Goal: Task Accomplishment & Management: Complete application form

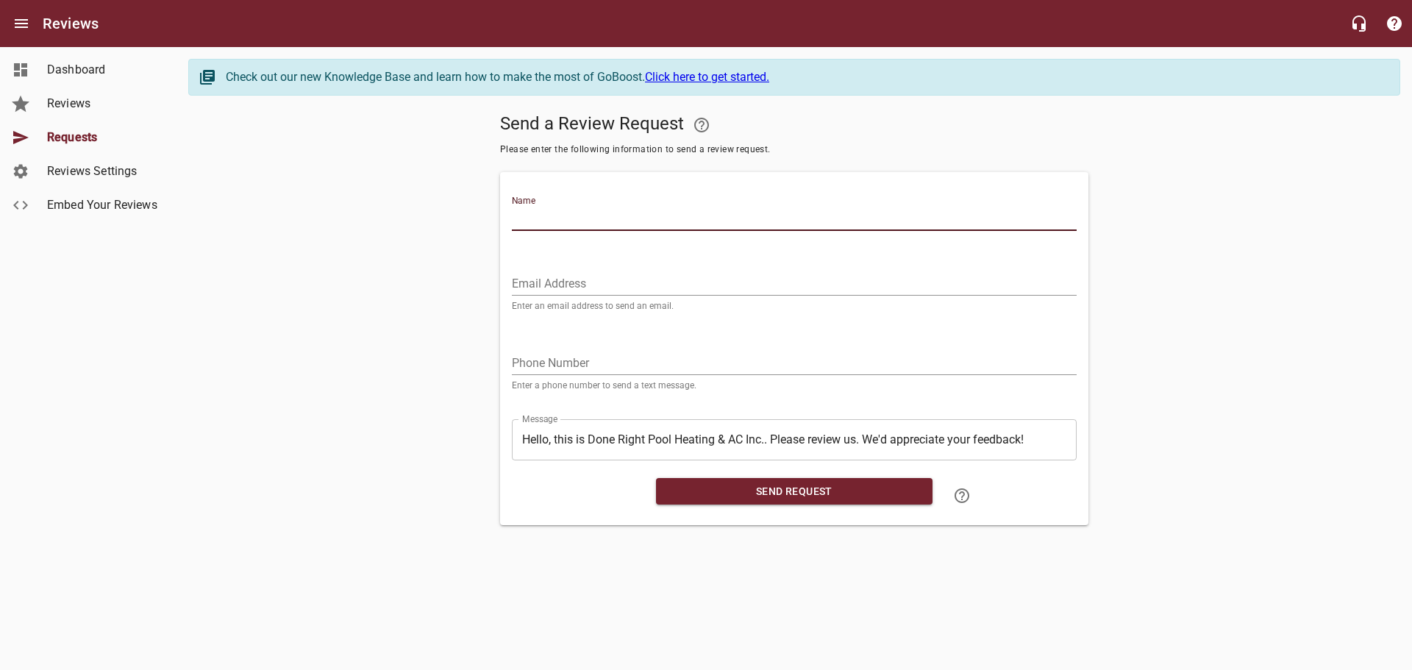
click at [703, 224] on input "Name" at bounding box center [794, 219] width 565 height 24
type input "[PERSON_NAME]"
click at [549, 278] on input "Email Address" at bounding box center [794, 284] width 565 height 24
paste input "[EMAIL_ADDRESS][DOMAIN_NAME]"
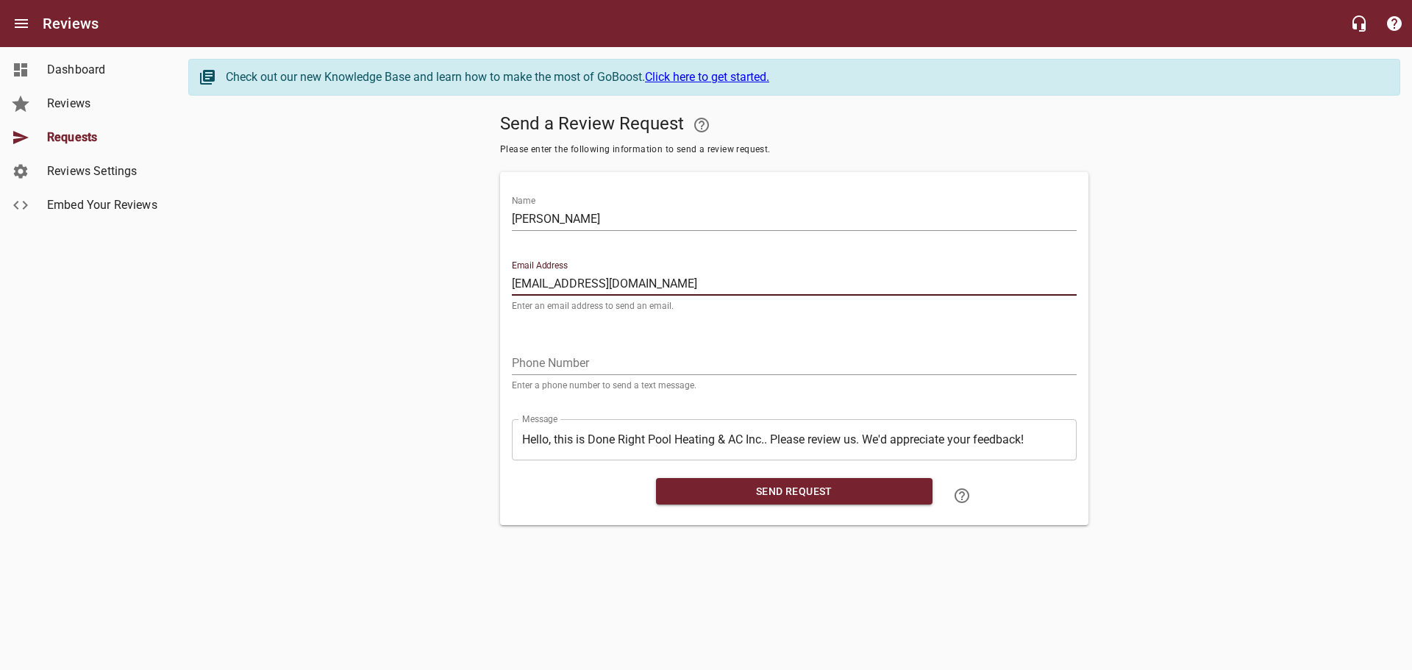
type input "[EMAIL_ADDRESS][DOMAIN_NAME]"
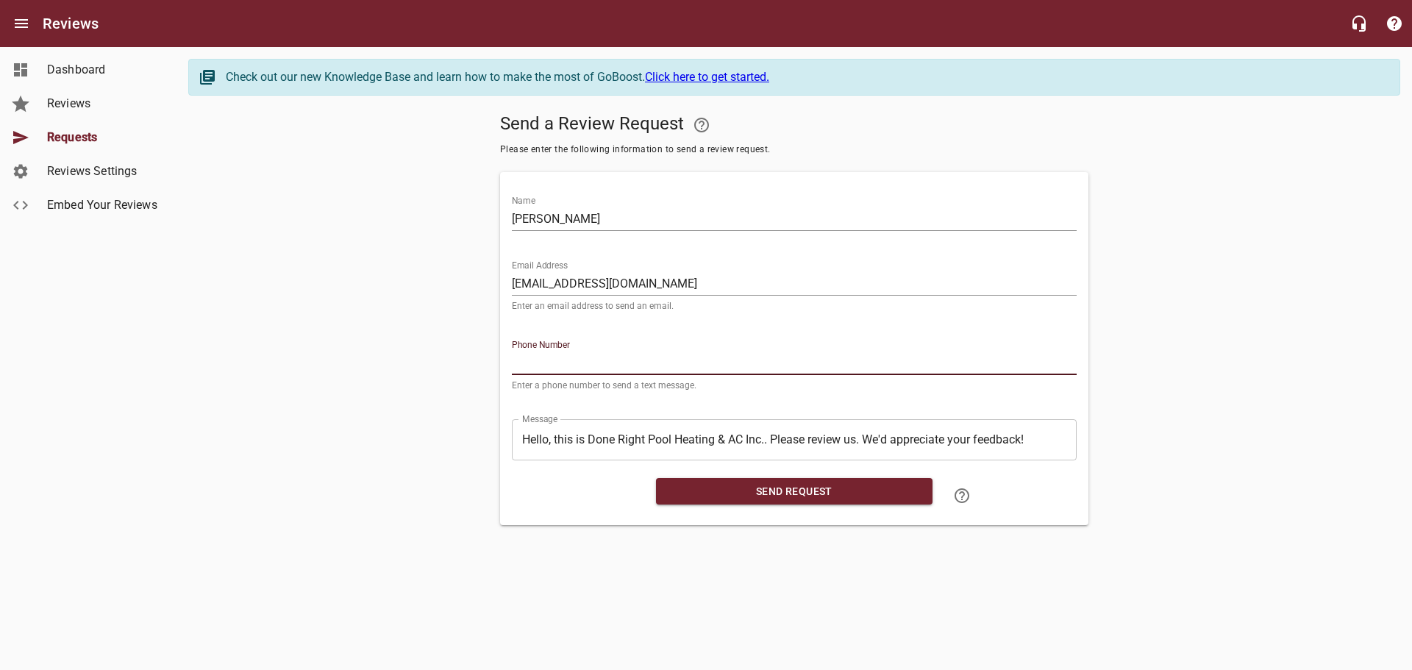
click at [539, 361] on input "tel" at bounding box center [794, 363] width 565 height 24
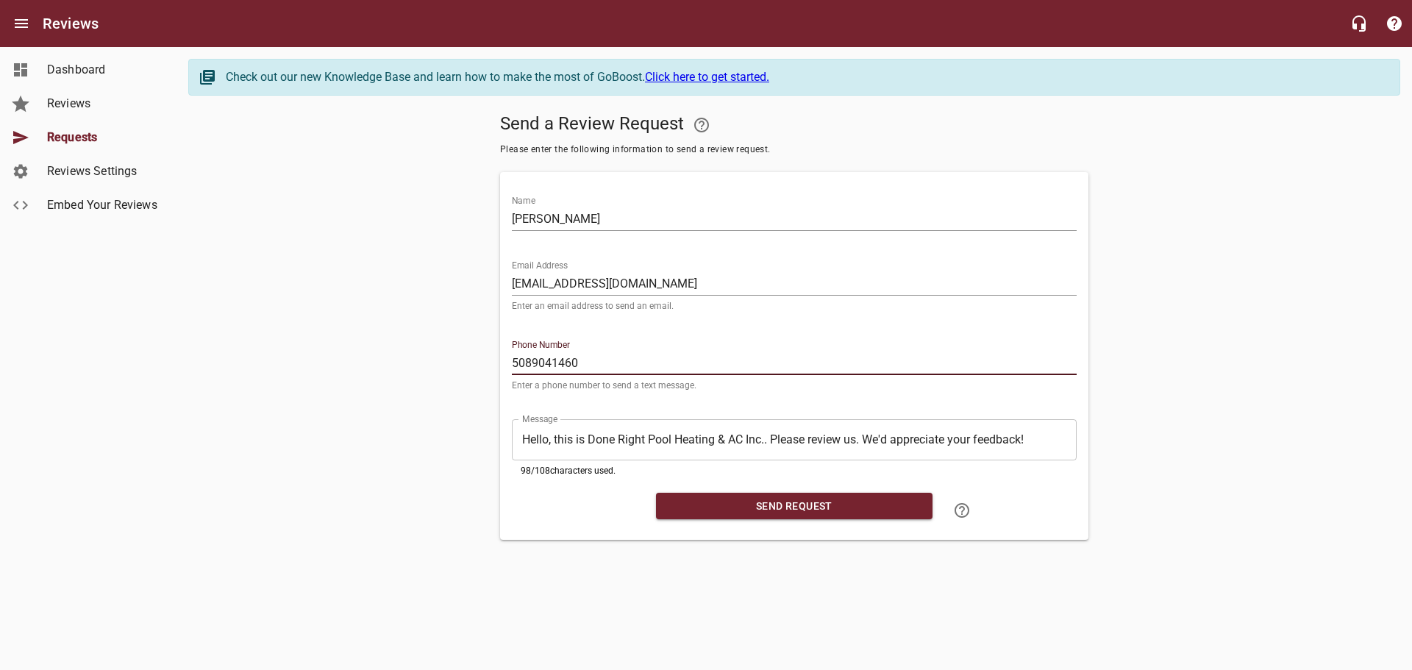
type input "5089041460"
click at [749, 543] on main "Check out our new Knowledge Base and learn how to make the most of GoBoost. Cli…" at bounding box center [793, 299] width 1235 height 504
click at [759, 510] on span "Send Request" at bounding box center [794, 506] width 253 height 18
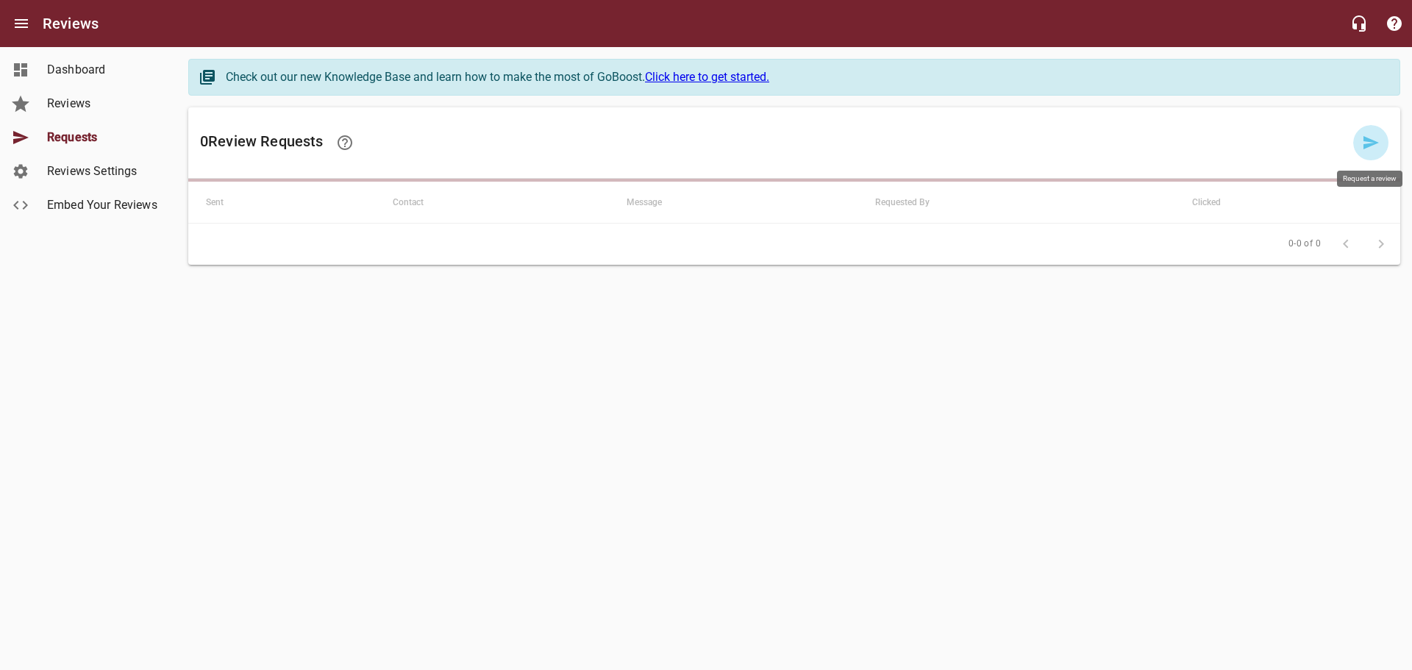
click at [1372, 130] on link at bounding box center [1370, 142] width 35 height 35
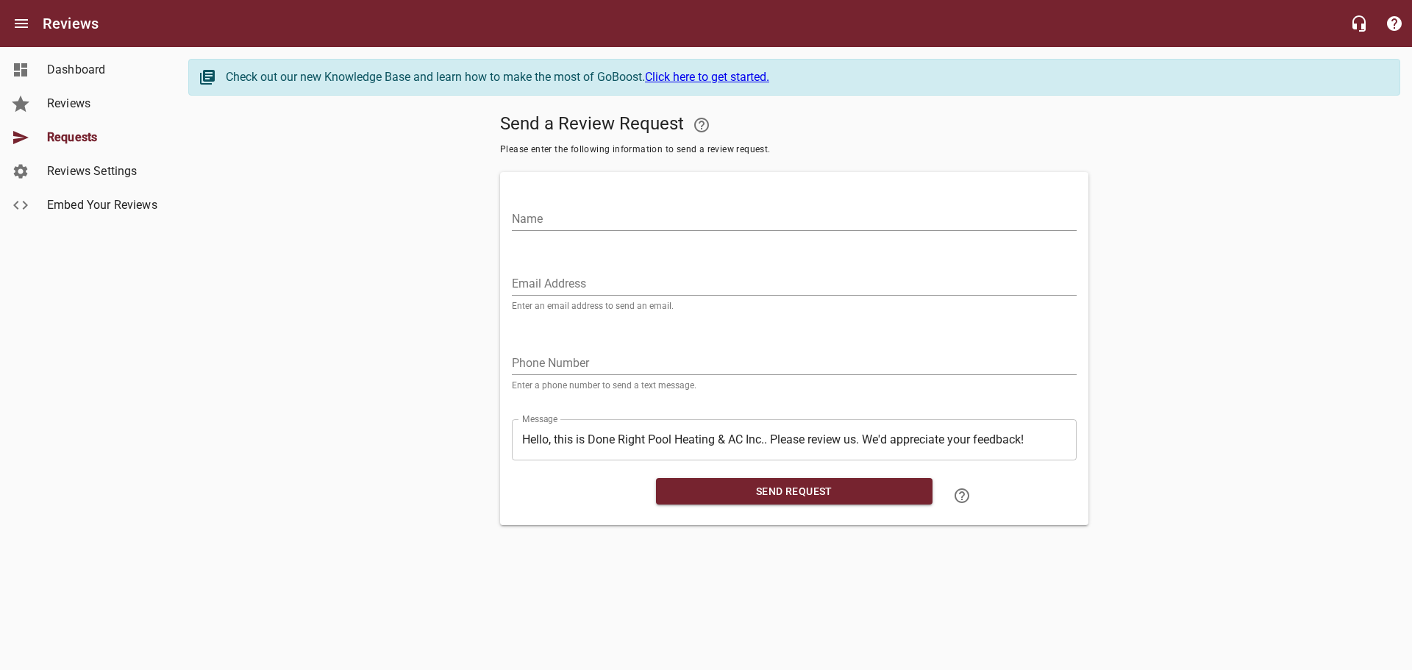
click at [538, 285] on input "Email Address" at bounding box center [794, 284] width 565 height 24
paste input "[EMAIL_ADDRESS][DOMAIN_NAME]"
type input "[EMAIL_ADDRESS][DOMAIN_NAME]"
click at [561, 210] on input "Name" at bounding box center [794, 219] width 565 height 24
type input "[PERSON_NAME]"
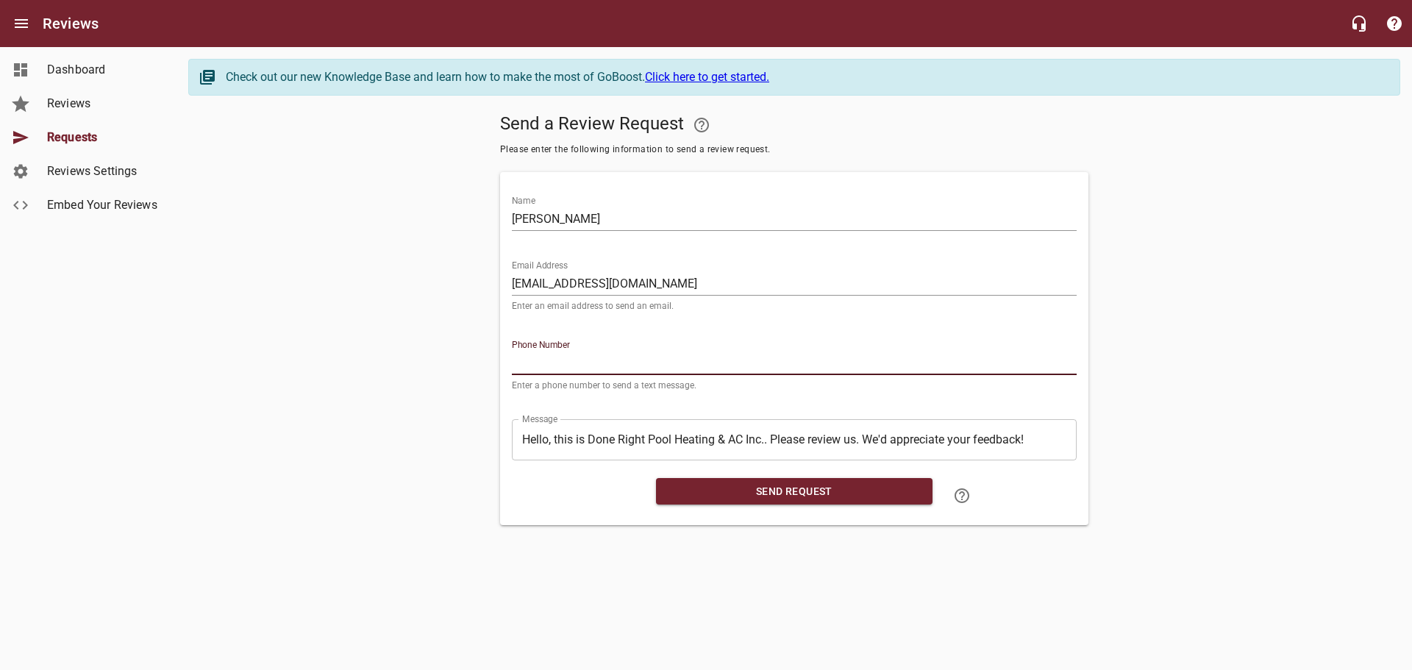
click at [532, 362] on input "tel" at bounding box center [794, 363] width 565 height 24
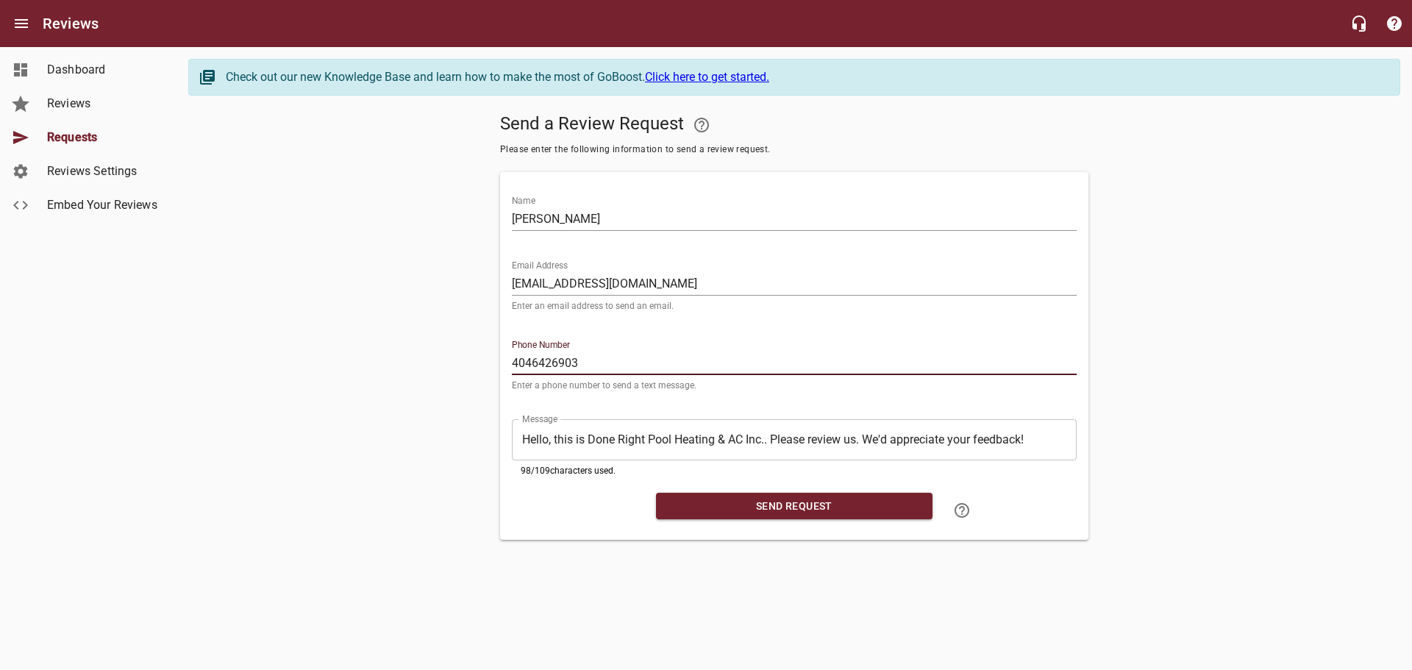
type input "4046426903"
click at [728, 505] on span "Send Request" at bounding box center [794, 506] width 253 height 18
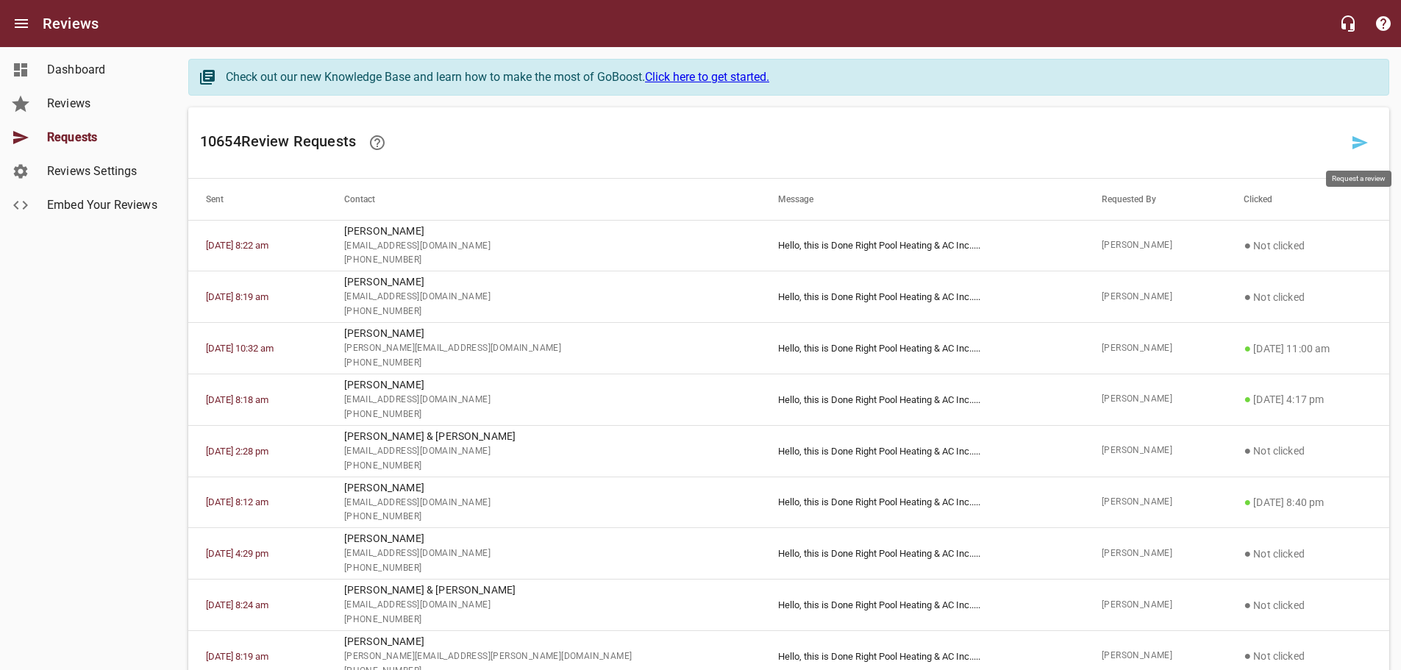
click at [1365, 140] on icon at bounding box center [1360, 143] width 18 height 18
